Goal: Browse casually

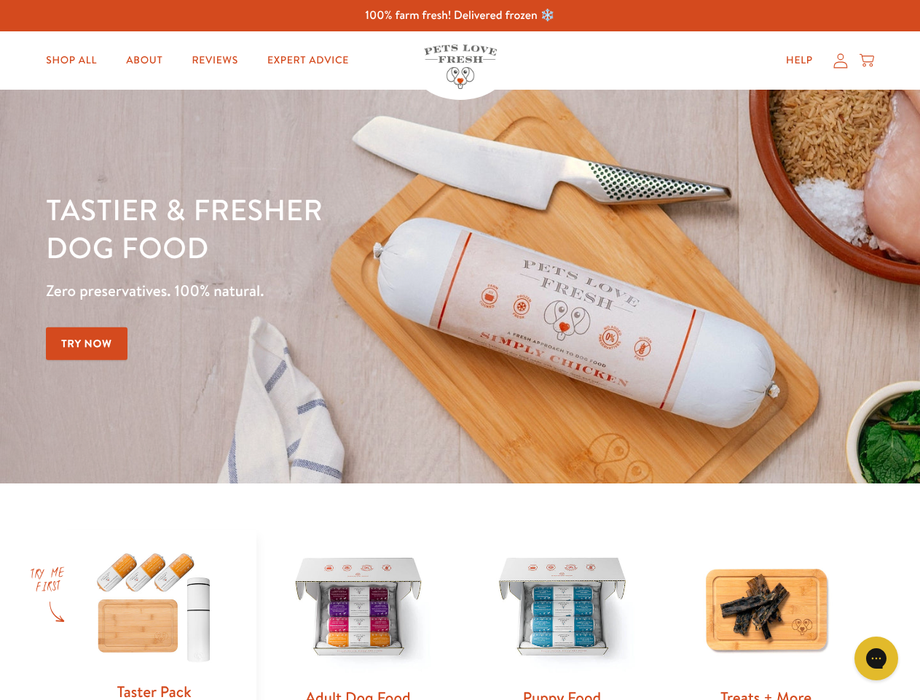
click at [460, 350] on div "Tastier & fresher dog food Zero preservatives. 100% natural. Try Now" at bounding box center [322, 286] width 552 height 192
click at [877, 658] on icon "Gorgias live chat" at bounding box center [876, 658] width 14 height 14
